Goal: Information Seeking & Learning: Learn about a topic

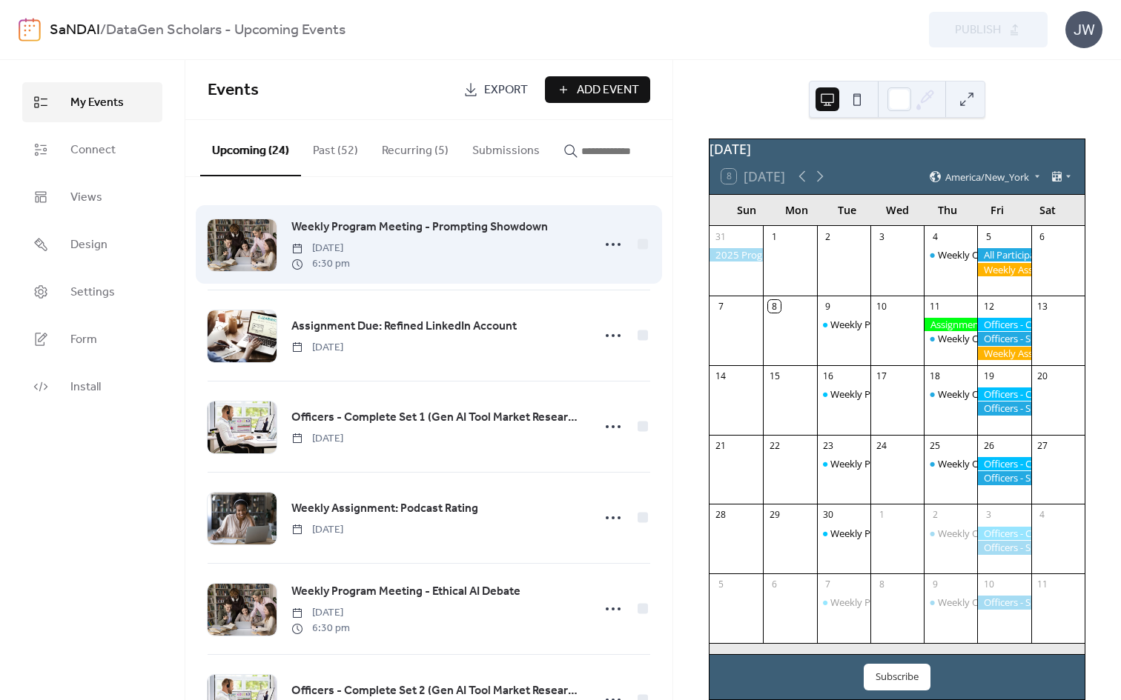
scroll to position [33, 0]
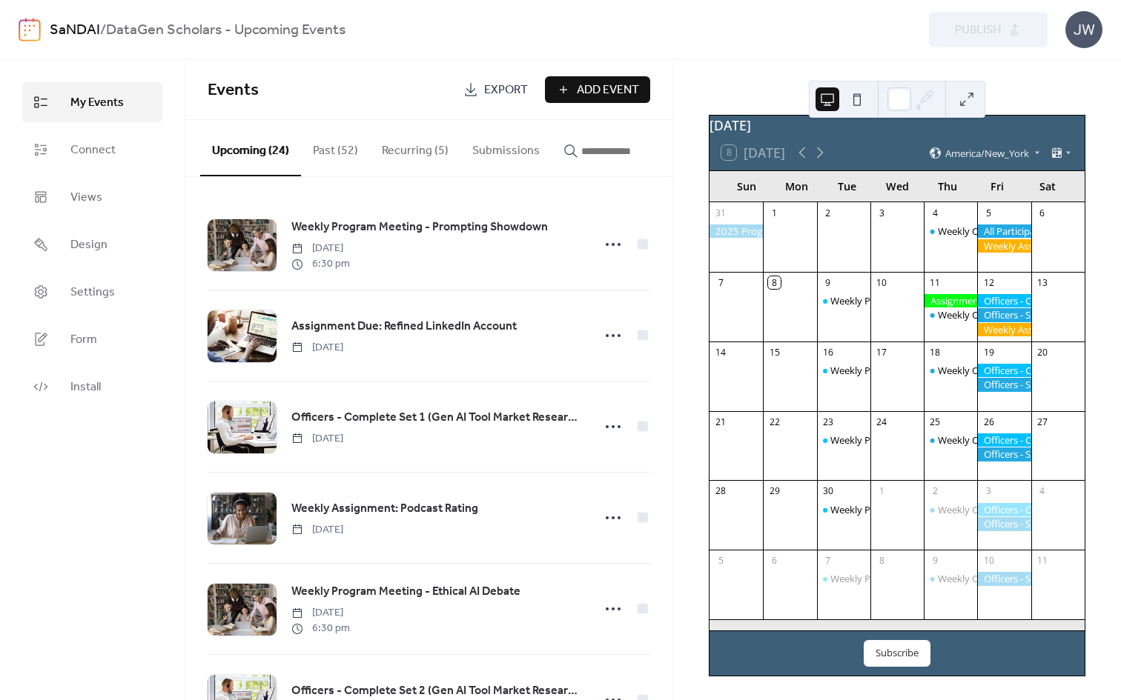
click at [1002, 248] on div at bounding box center [1003, 245] width 53 height 13
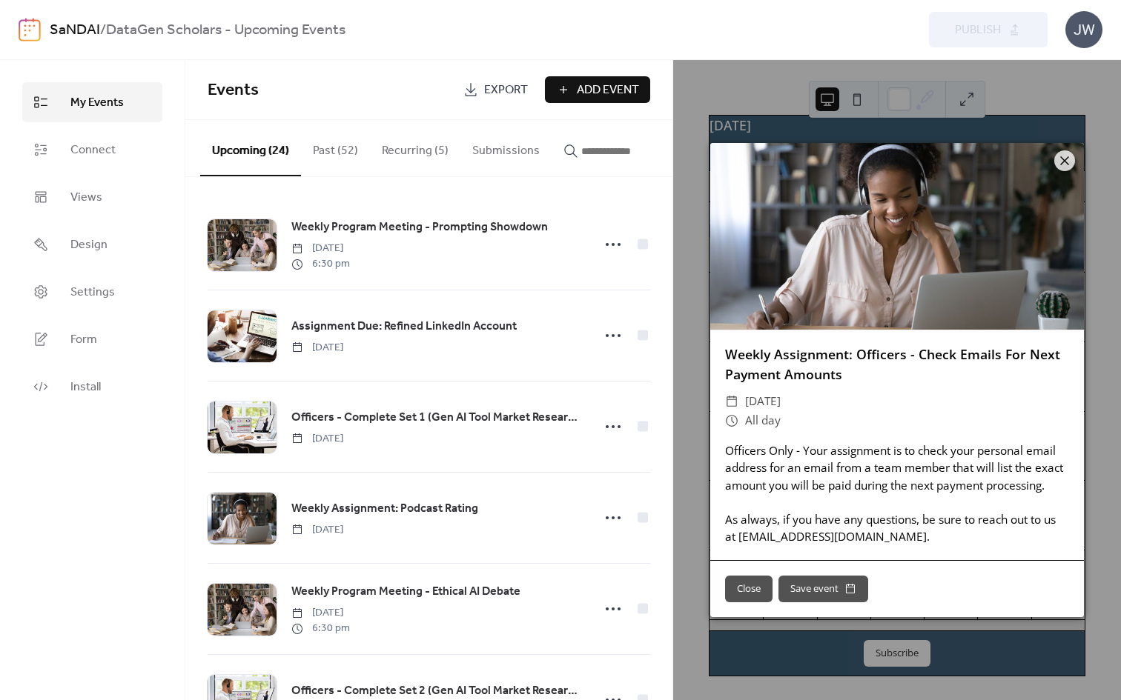
click at [1075, 169] on div at bounding box center [897, 236] width 374 height 187
click at [1056, 161] on icon at bounding box center [1064, 161] width 18 height 18
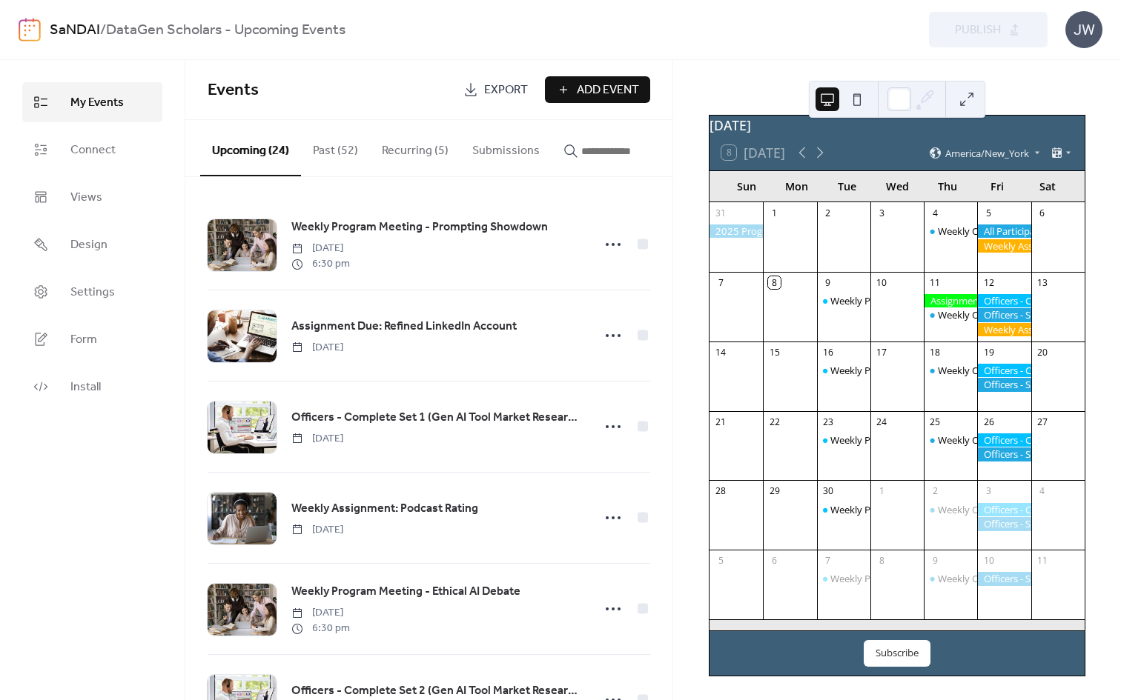
click at [993, 227] on div at bounding box center [1003, 231] width 53 height 13
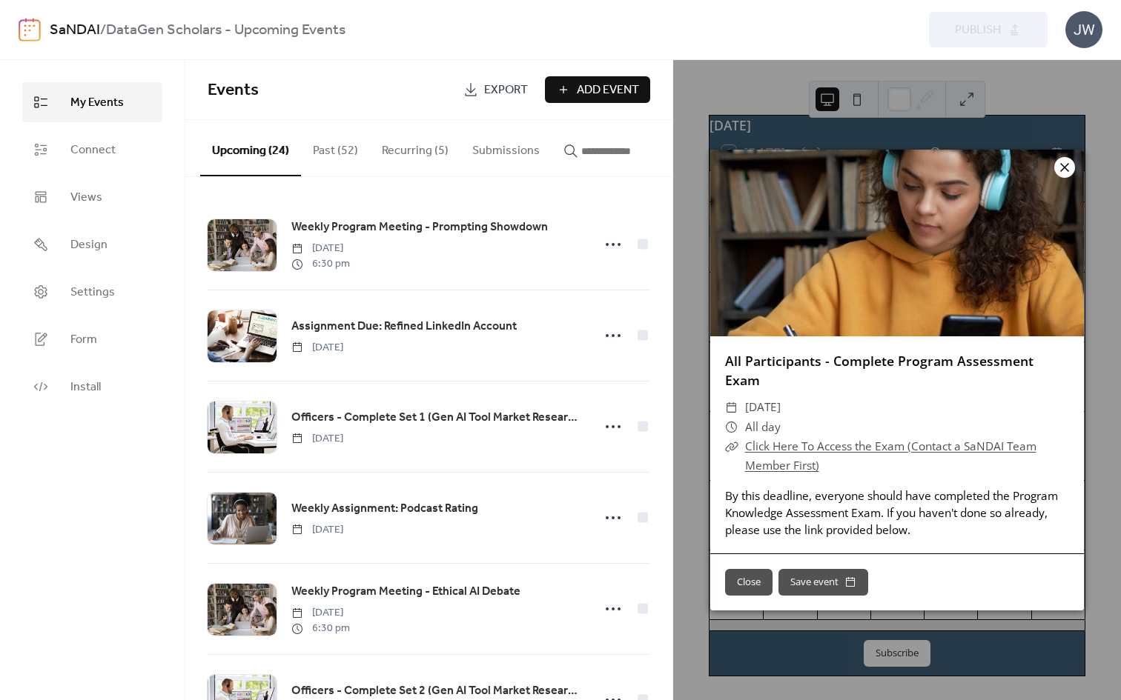
click at [1068, 176] on icon at bounding box center [1064, 168] width 18 height 18
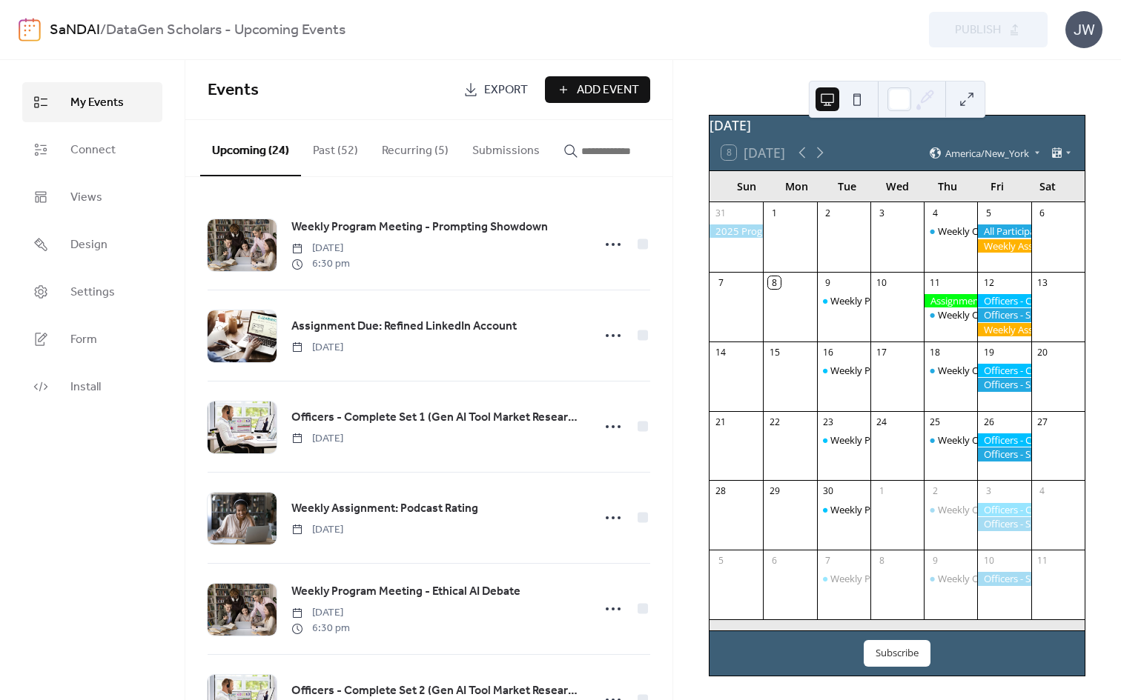
click at [947, 299] on div at bounding box center [949, 300] width 53 height 13
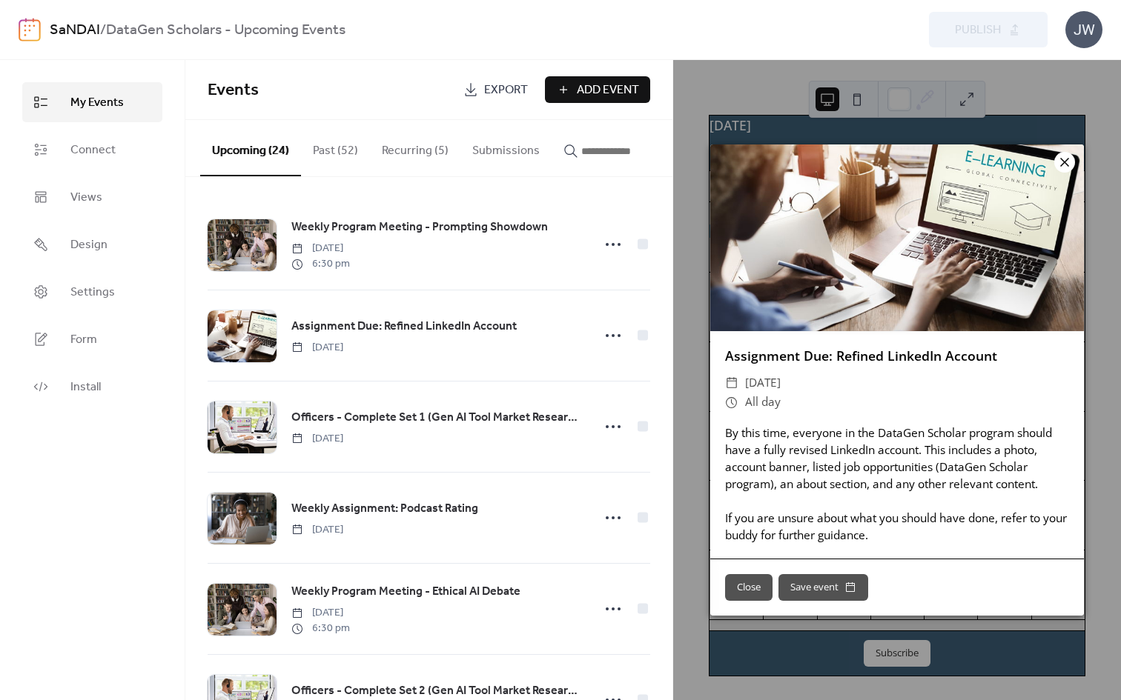
click at [1064, 165] on icon at bounding box center [1064, 162] width 18 height 18
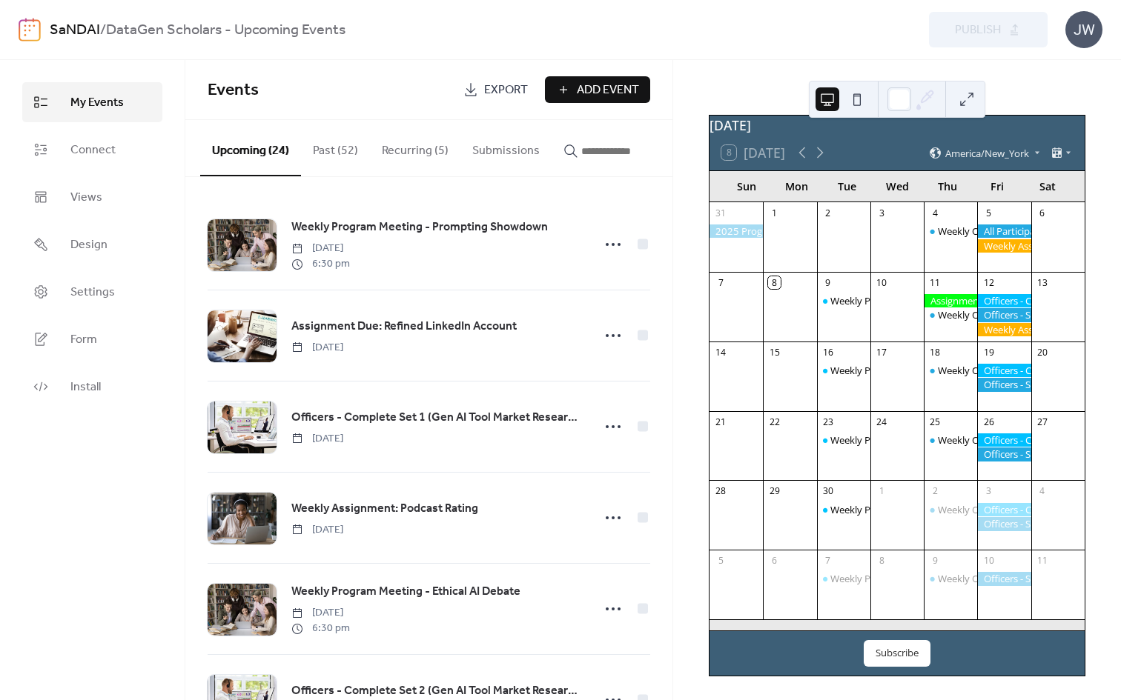
click at [995, 231] on div at bounding box center [1003, 231] width 53 height 13
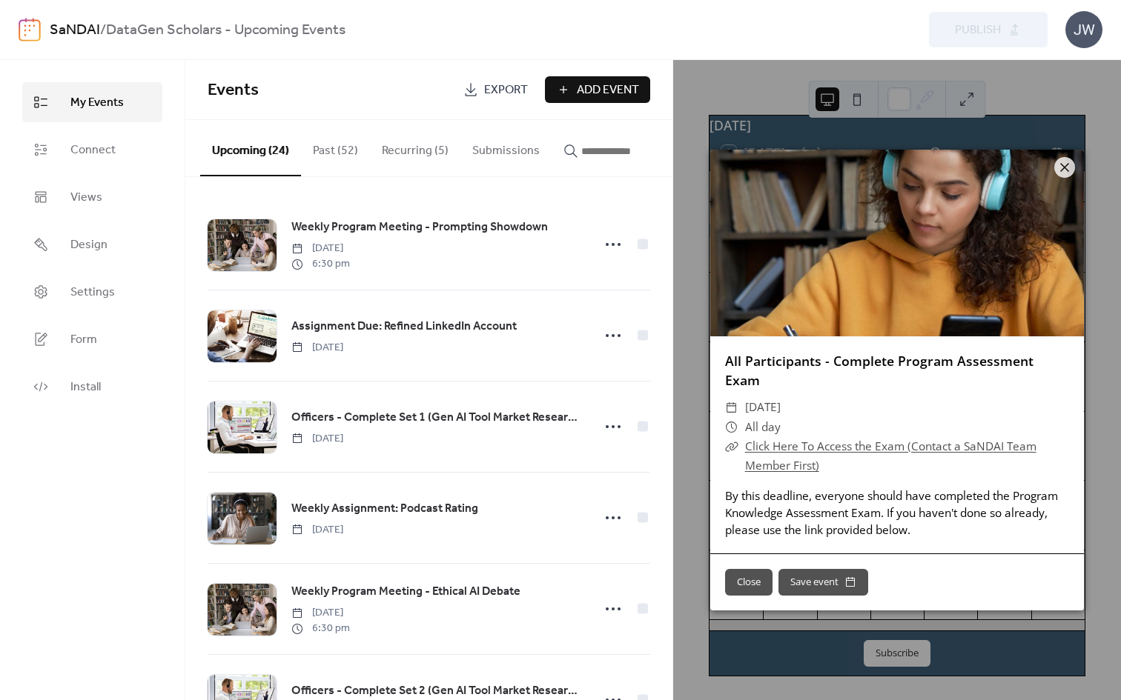
click at [1075, 173] on div at bounding box center [897, 243] width 374 height 187
click at [1069, 176] on icon at bounding box center [1064, 168] width 18 height 18
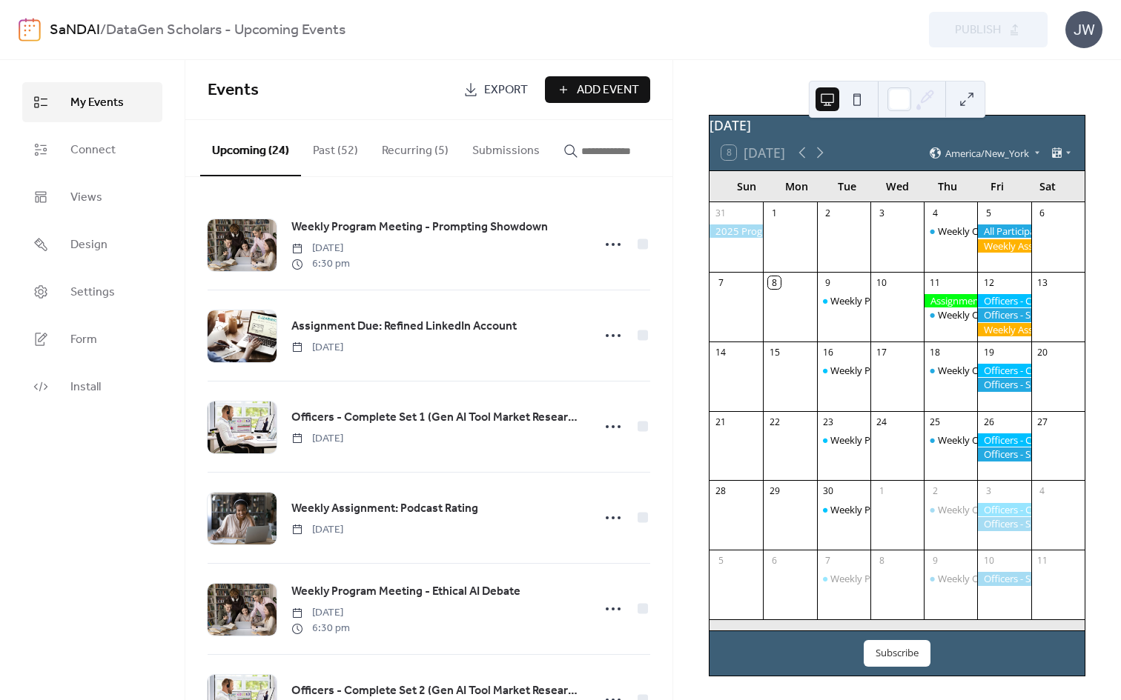
click at [992, 332] on div at bounding box center [1003, 329] width 53 height 13
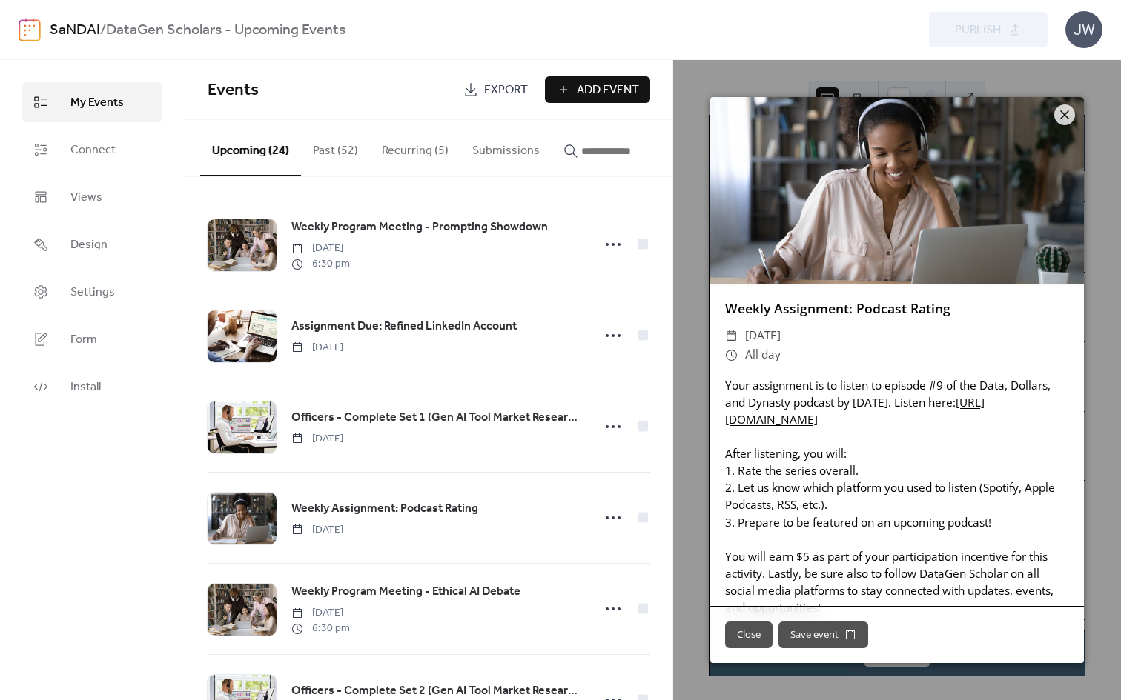
scroll to position [23, 0]
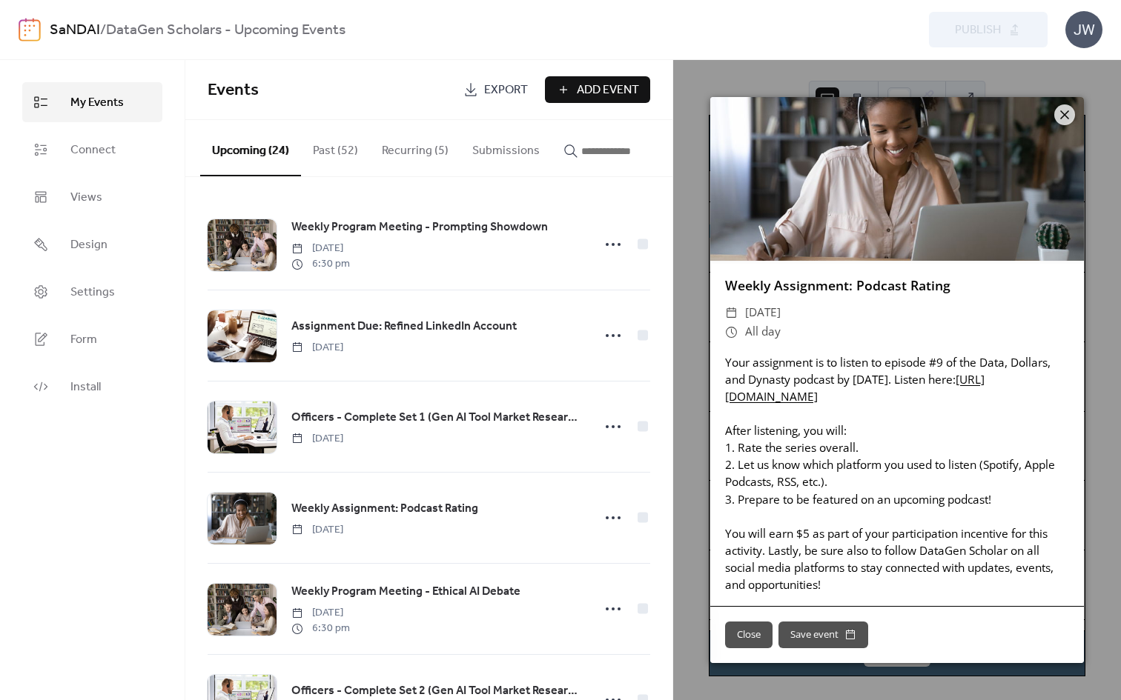
click at [863, 408] on div "Your assignment is to listen to episode #9 of the Data, Dollars, and Dynasty po…" at bounding box center [897, 474] width 374 height 240
click at [863, 399] on link "[URL][DOMAIN_NAME]" at bounding box center [854, 388] width 259 height 33
